Goal: Task Accomplishment & Management: Manage account settings

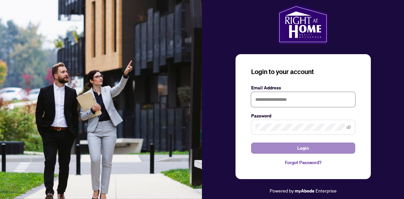
type input "**********"
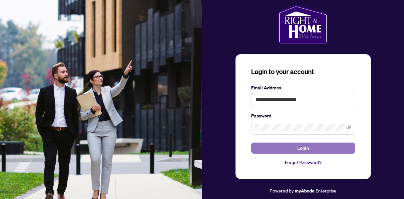
click at [302, 151] on span "Login" at bounding box center [304, 148] width 12 height 10
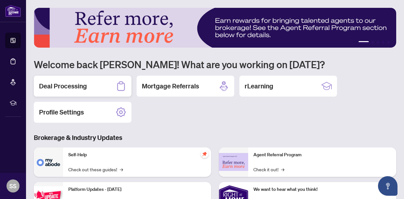
click at [86, 87] on h2 "Deal Processing" at bounding box center [63, 85] width 48 height 9
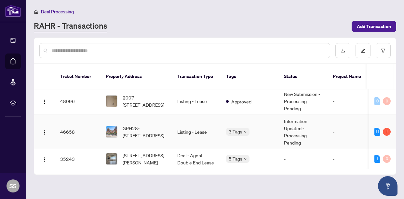
scroll to position [2, 0]
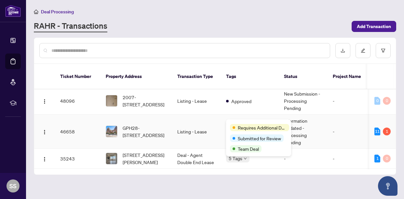
click at [245, 124] on span "Requires Additional Docs" at bounding box center [262, 127] width 49 height 7
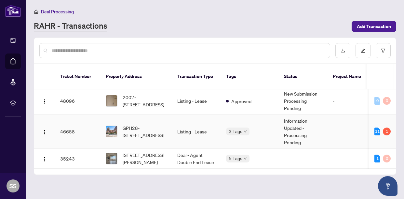
click at [351, 125] on td "-" at bounding box center [356, 131] width 56 height 34
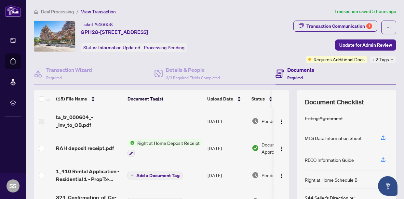
scroll to position [13, 0]
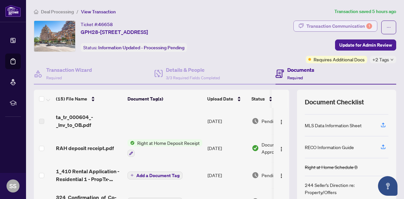
click at [329, 27] on div "Transaction Communication 1" at bounding box center [340, 26] width 66 height 10
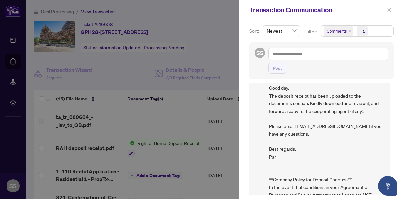
scroll to position [0, 0]
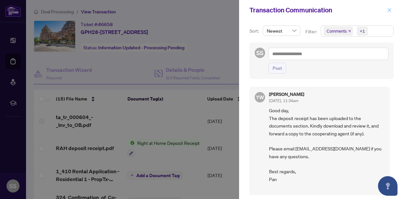
click at [391, 12] on icon "close" at bounding box center [390, 10] width 5 height 5
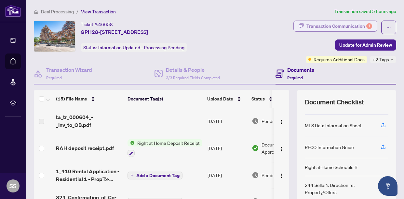
click at [326, 22] on div "Transaction Communication 1" at bounding box center [340, 26] width 66 height 10
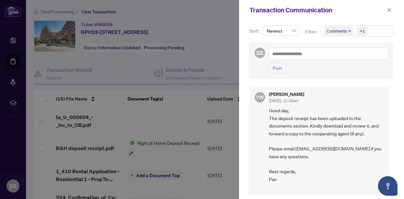
click at [235, 19] on div at bounding box center [202, 99] width 404 height 199
click at [390, 11] on icon "close" at bounding box center [390, 10] width 5 height 5
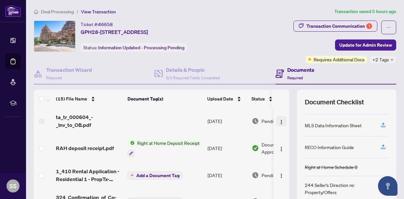
click at [279, 122] on img "button" at bounding box center [281, 121] width 5 height 5
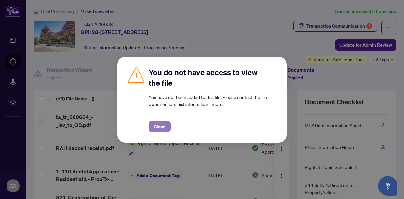
click at [165, 125] on button "Close" at bounding box center [160, 126] width 22 height 11
